Goal: Transaction & Acquisition: Purchase product/service

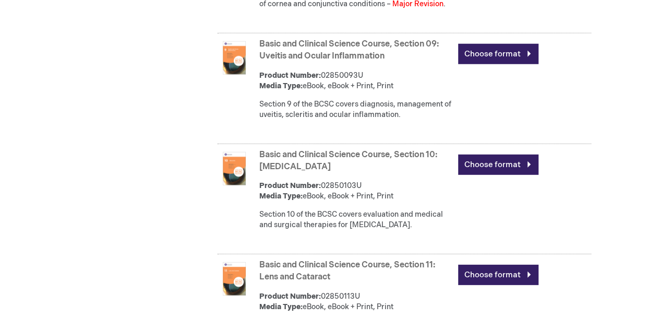
scroll to position [1408, 0]
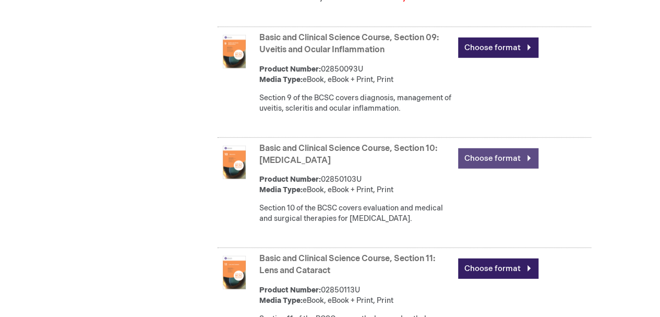
click at [491, 168] on link "Choose format" at bounding box center [498, 158] width 80 height 20
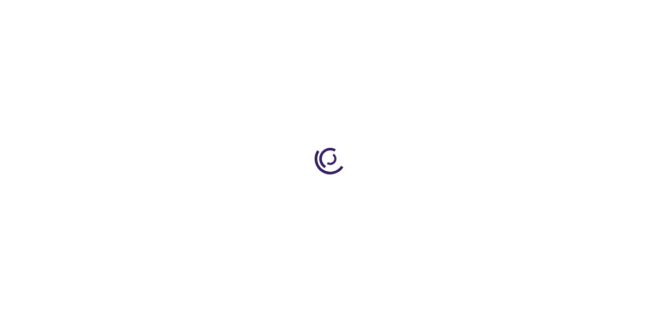
type input "0"
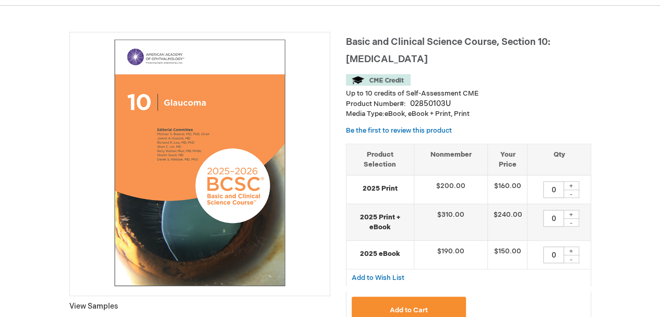
scroll to position [156, 0]
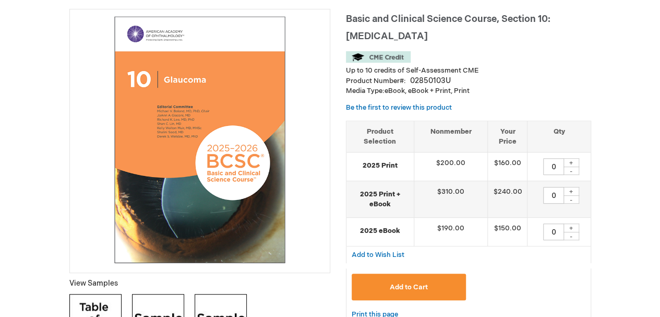
click at [570, 158] on div "+" at bounding box center [571, 162] width 16 height 9
type input "1"
click at [405, 283] on span "Add to Cart" at bounding box center [409, 287] width 38 height 8
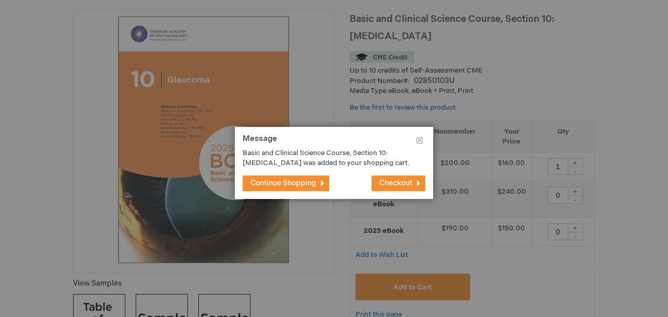
click at [310, 180] on span "Continue Shopping" at bounding box center [283, 182] width 66 height 9
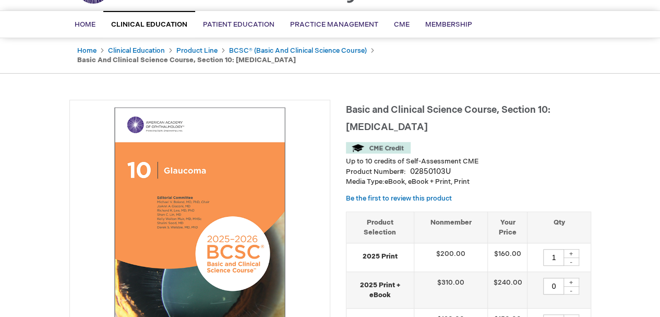
scroll to position [52, 0]
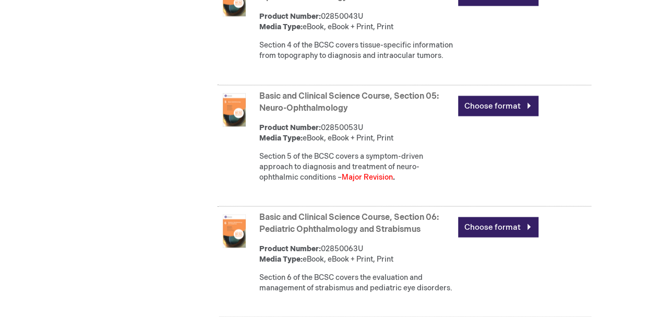
scroll to position [896, 0]
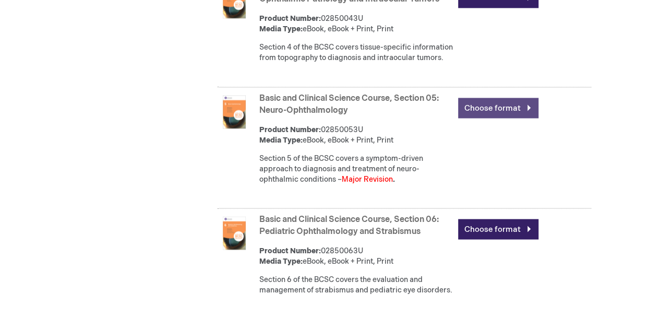
click at [478, 118] on link "Choose format" at bounding box center [498, 108] width 80 height 20
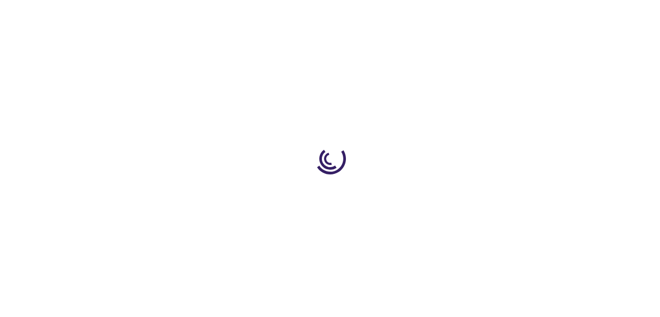
type input "0"
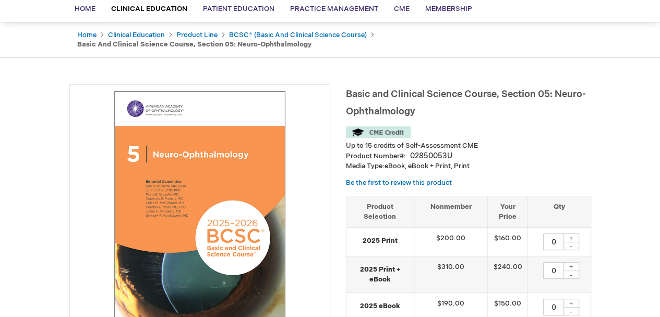
scroll to position [104, 0]
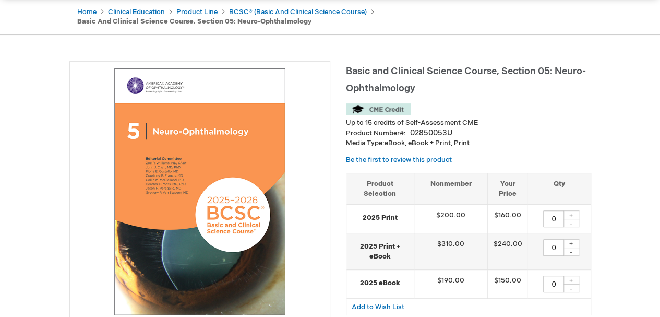
click at [572, 214] on div "+" at bounding box center [571, 214] width 16 height 9
type input "1"
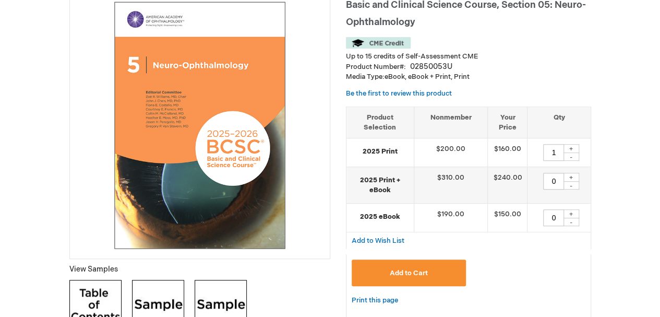
scroll to position [209, 0]
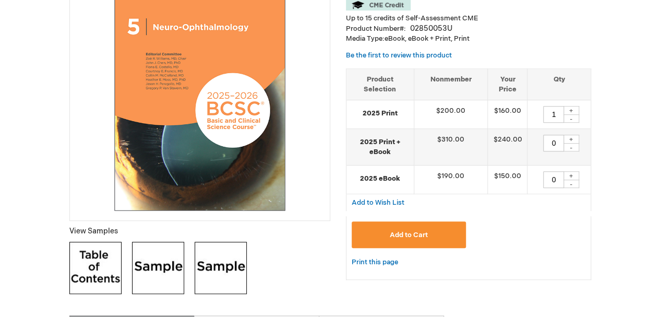
click at [403, 233] on span "Add to Cart" at bounding box center [409, 235] width 38 height 8
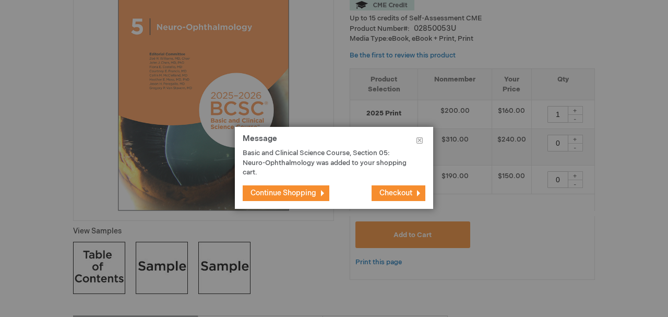
click at [318, 65] on div at bounding box center [334, 158] width 668 height 317
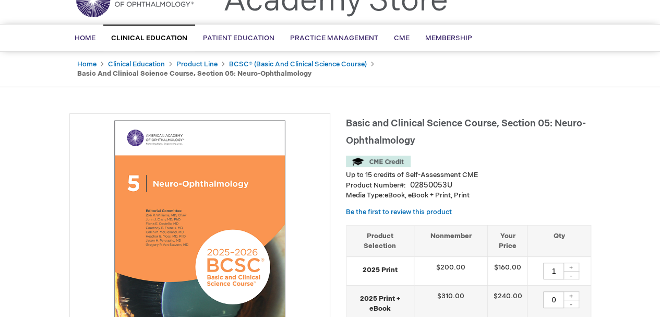
scroll to position [52, 0]
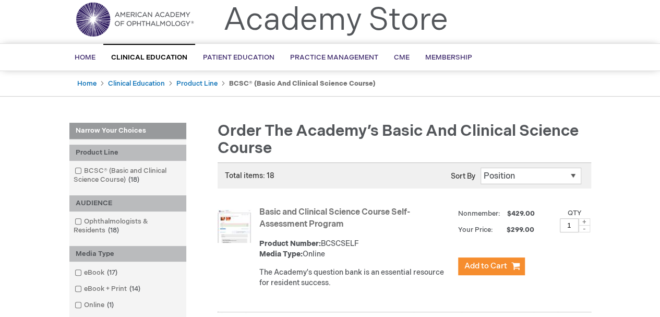
scroll to position [17, 0]
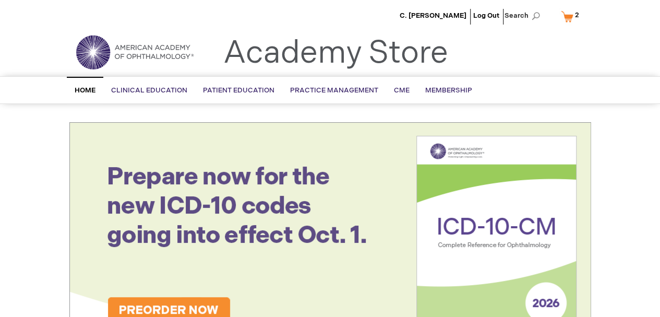
click at [567, 19] on link "My Cart 2 2 items" at bounding box center [572, 16] width 27 height 18
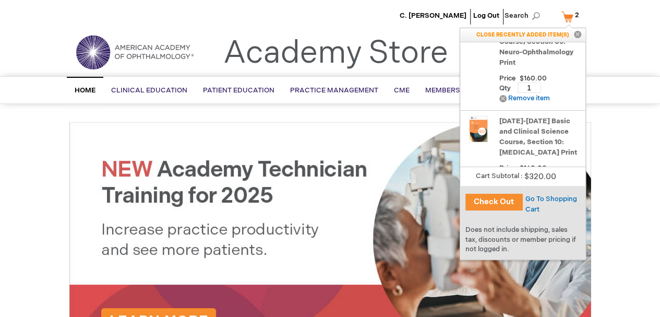
scroll to position [42, 0]
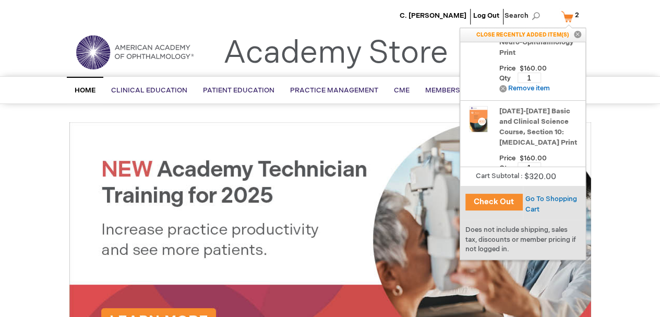
click at [486, 202] on button "Check Out" at bounding box center [493, 201] width 57 height 17
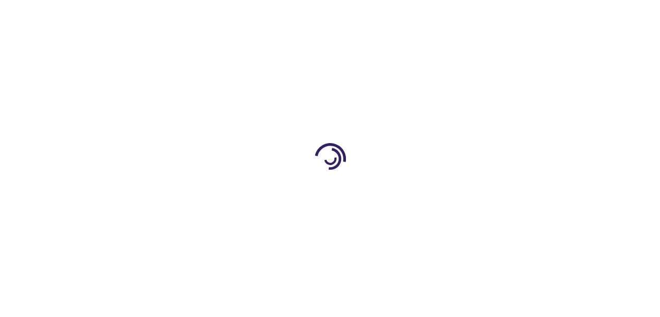
select select "US"
select select "36"
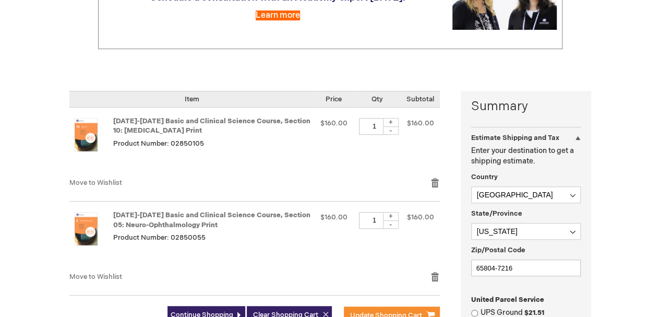
scroll to position [209, 0]
